Goal: Task Accomplishment & Management: Complete application form

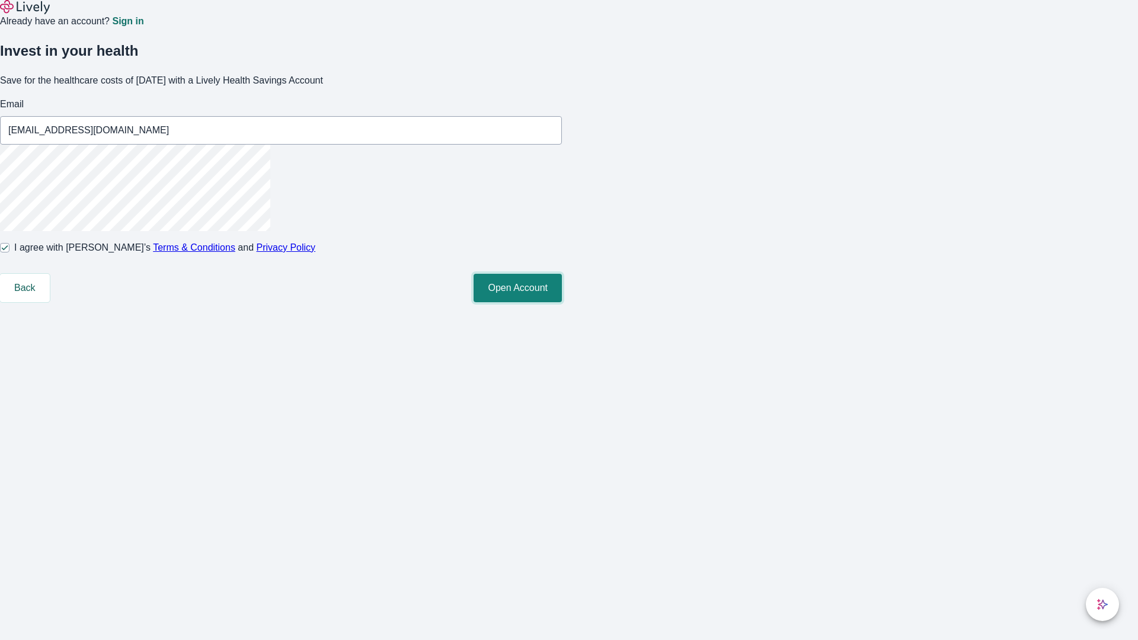
click at [562, 302] on button "Open Account" at bounding box center [518, 288] width 88 height 28
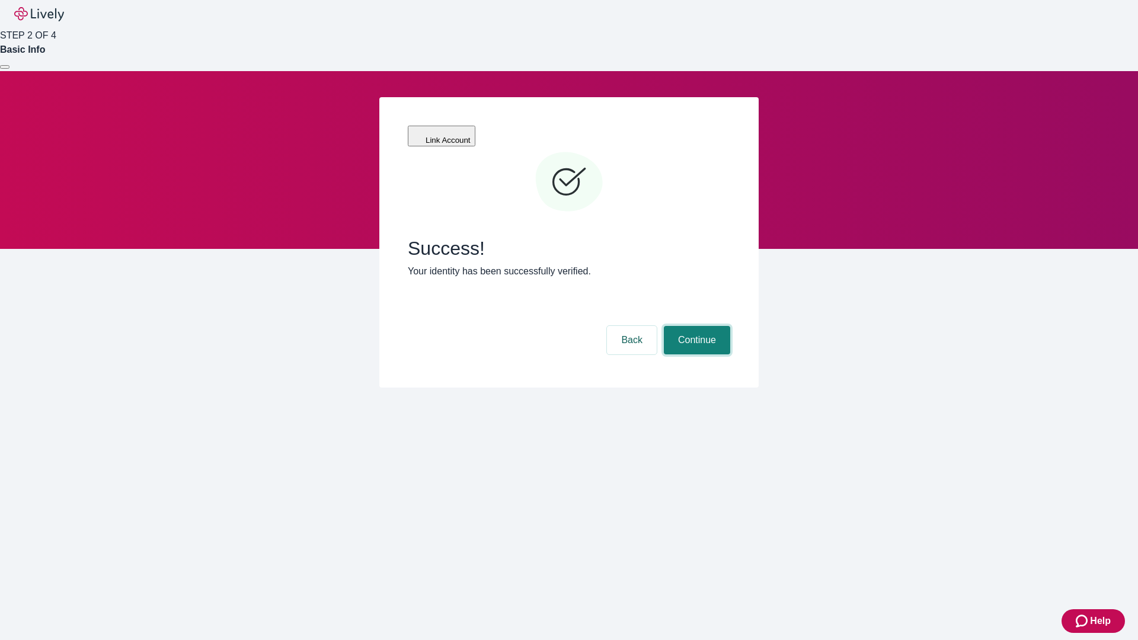
click at [695, 326] on button "Continue" at bounding box center [697, 340] width 66 height 28
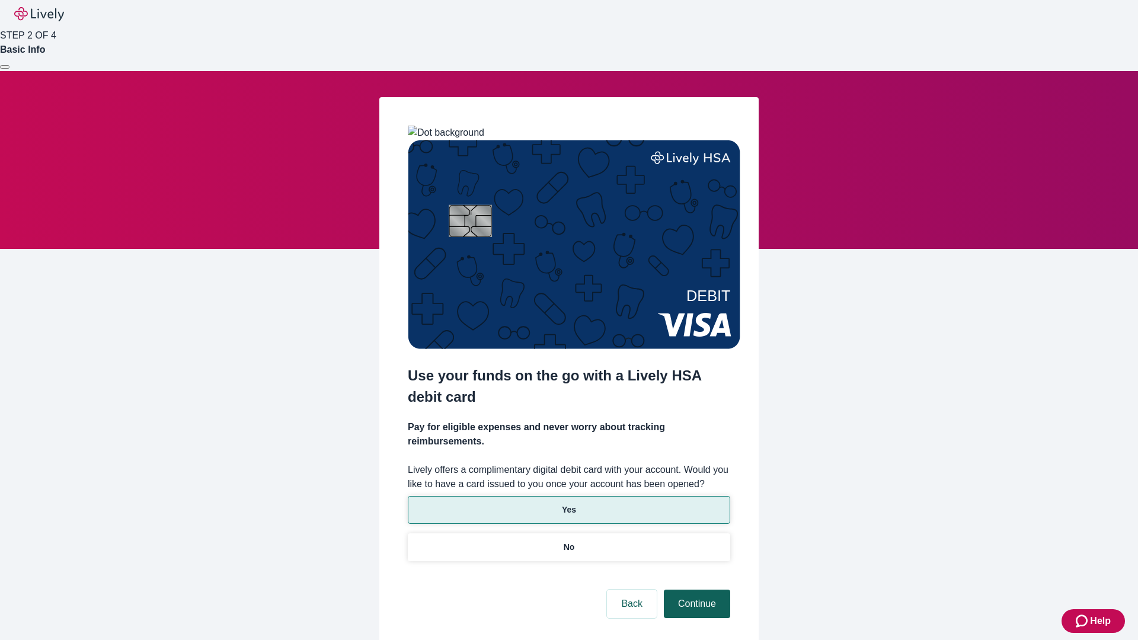
click at [568, 504] on p "Yes" at bounding box center [569, 510] width 14 height 12
click at [695, 590] on button "Continue" at bounding box center [697, 604] width 66 height 28
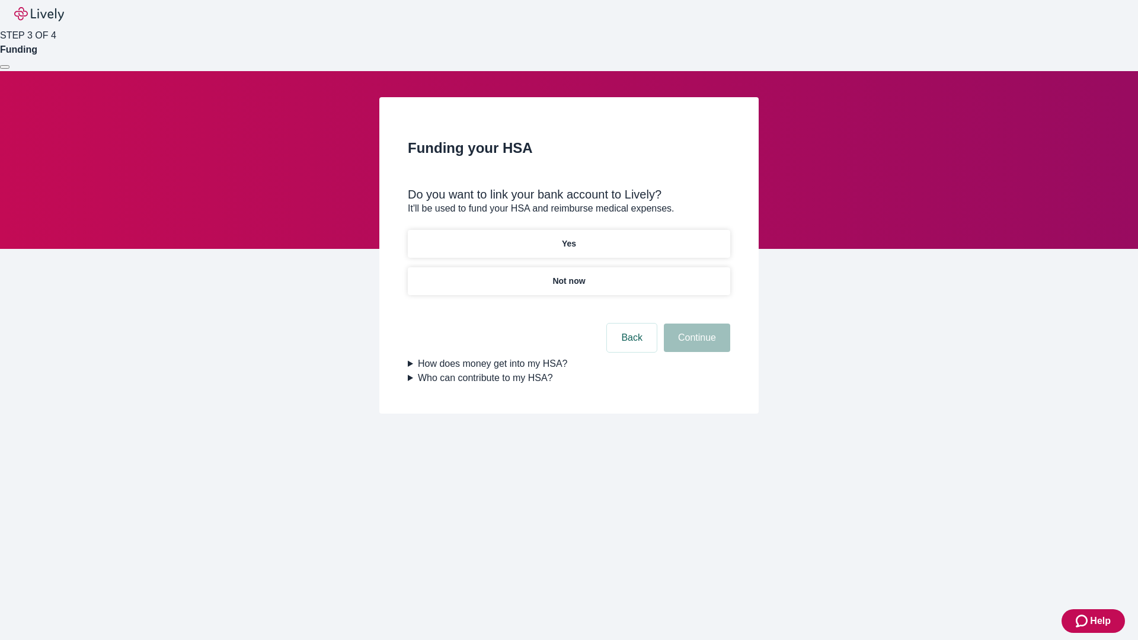
click at [568, 275] on p "Not now" at bounding box center [568, 281] width 33 height 12
click at [695, 345] on button "Continue" at bounding box center [697, 338] width 66 height 28
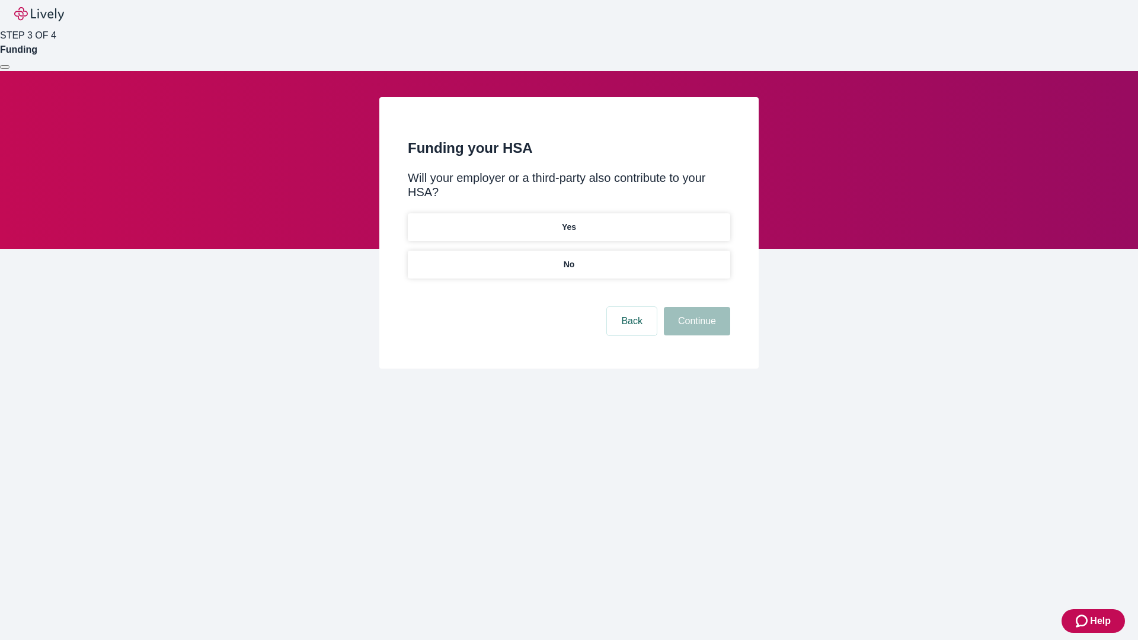
click at [568, 258] on p "No" at bounding box center [569, 264] width 11 height 12
click at [695, 307] on button "Continue" at bounding box center [697, 321] width 66 height 28
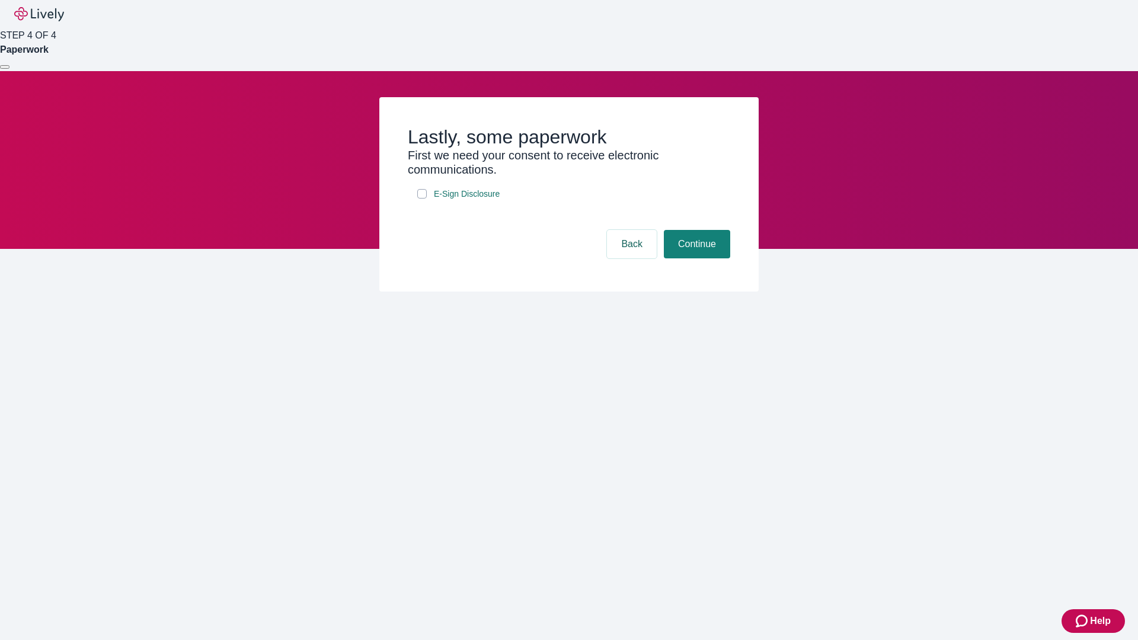
click at [422, 199] on input "E-Sign Disclosure" at bounding box center [421, 193] width 9 height 9
checkbox input "true"
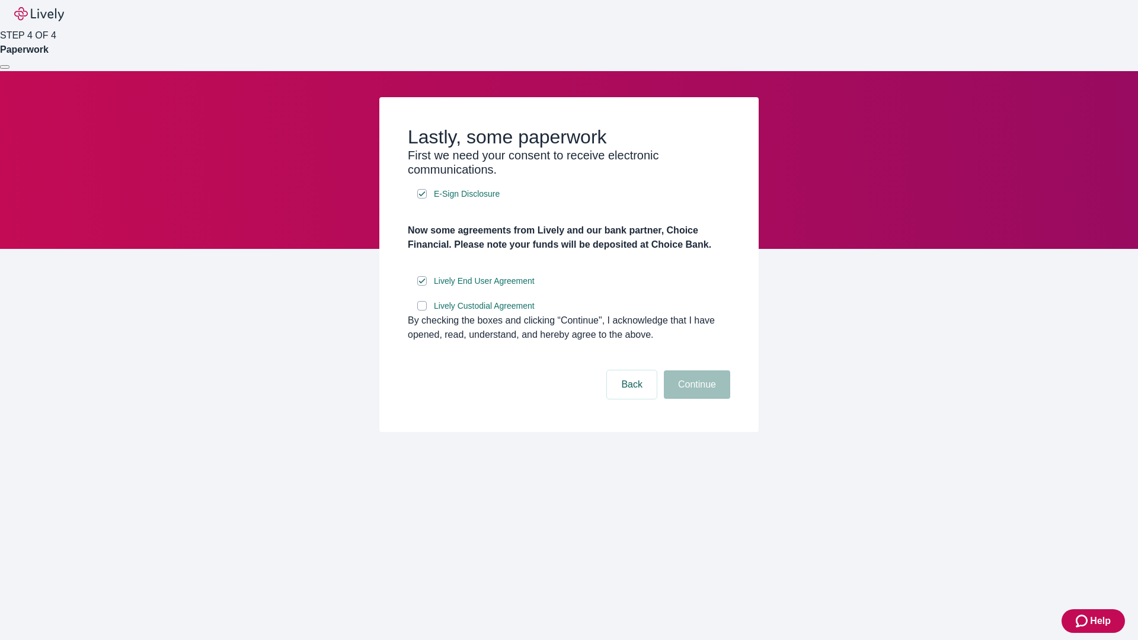
click at [422, 311] on input "Lively Custodial Agreement" at bounding box center [421, 305] width 9 height 9
checkbox input "true"
click at [695, 399] on button "Continue" at bounding box center [697, 384] width 66 height 28
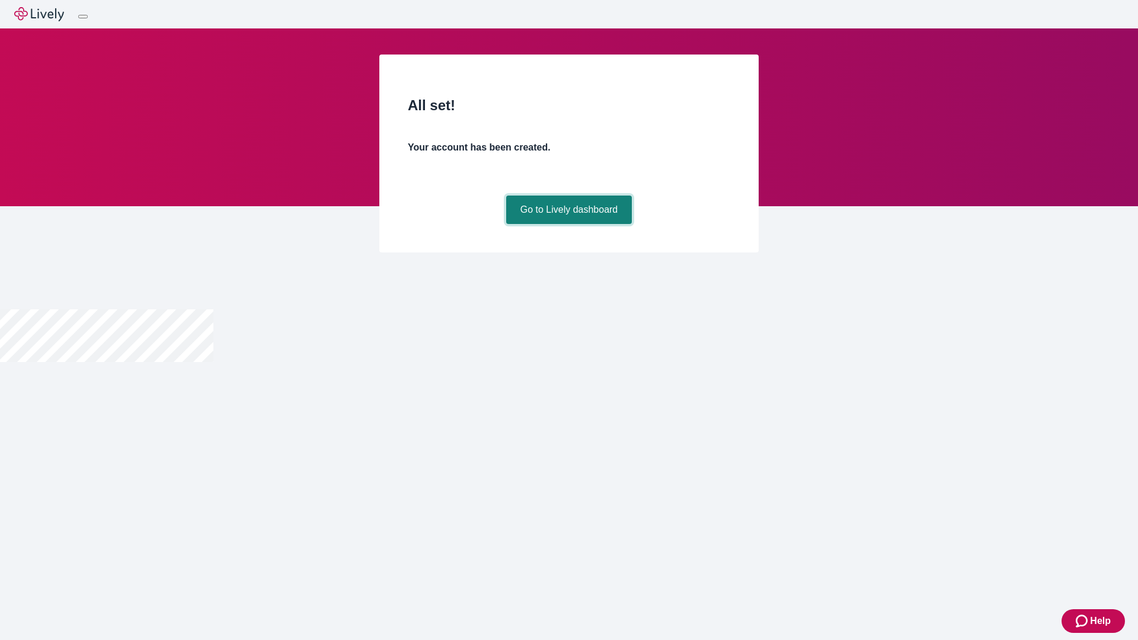
click at [568, 224] on link "Go to Lively dashboard" at bounding box center [569, 210] width 126 height 28
